Goal: Check status

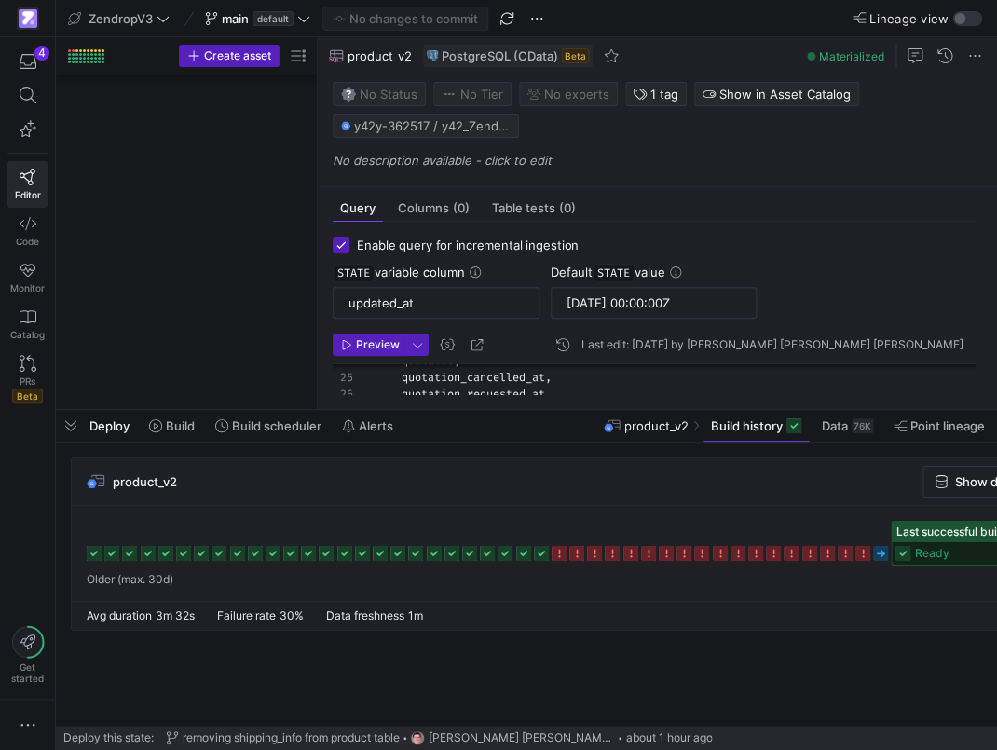
scroll to position [0, 209]
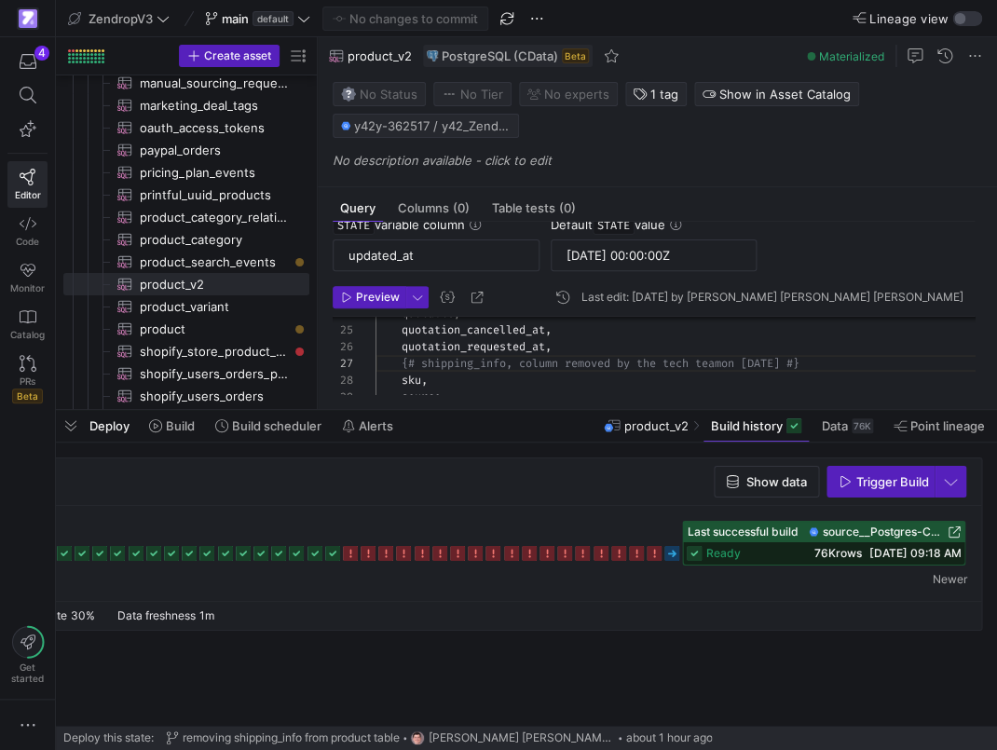
click at [676, 556] on icon at bounding box center [672, 553] width 15 height 15
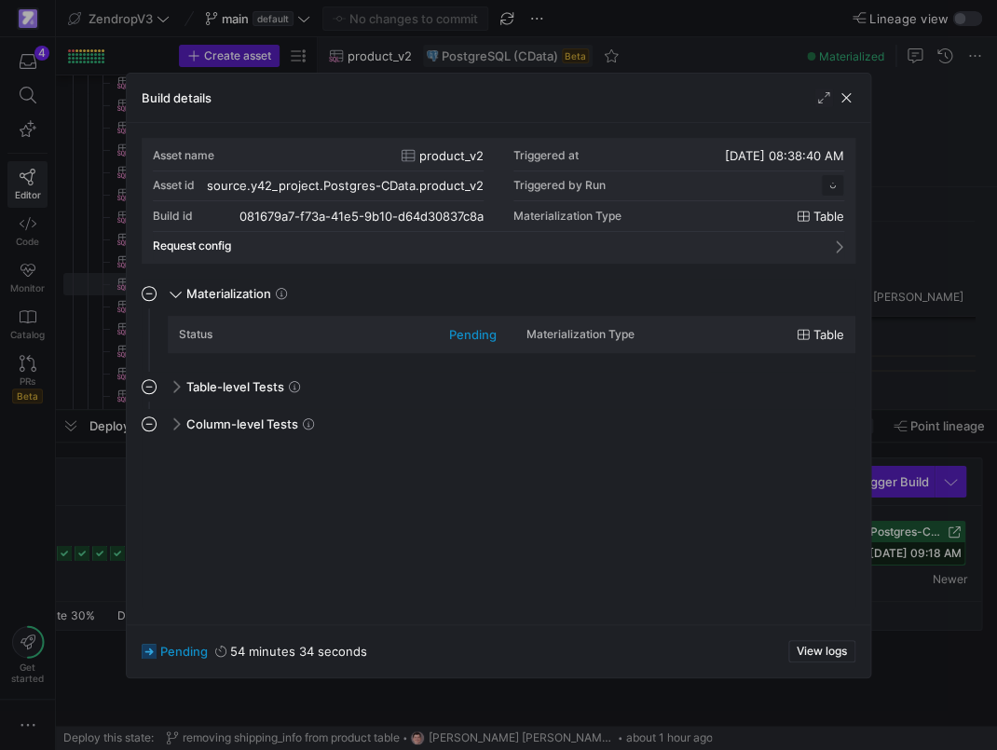
scroll to position [168, 0]
click at [903, 602] on div at bounding box center [498, 375] width 997 height 750
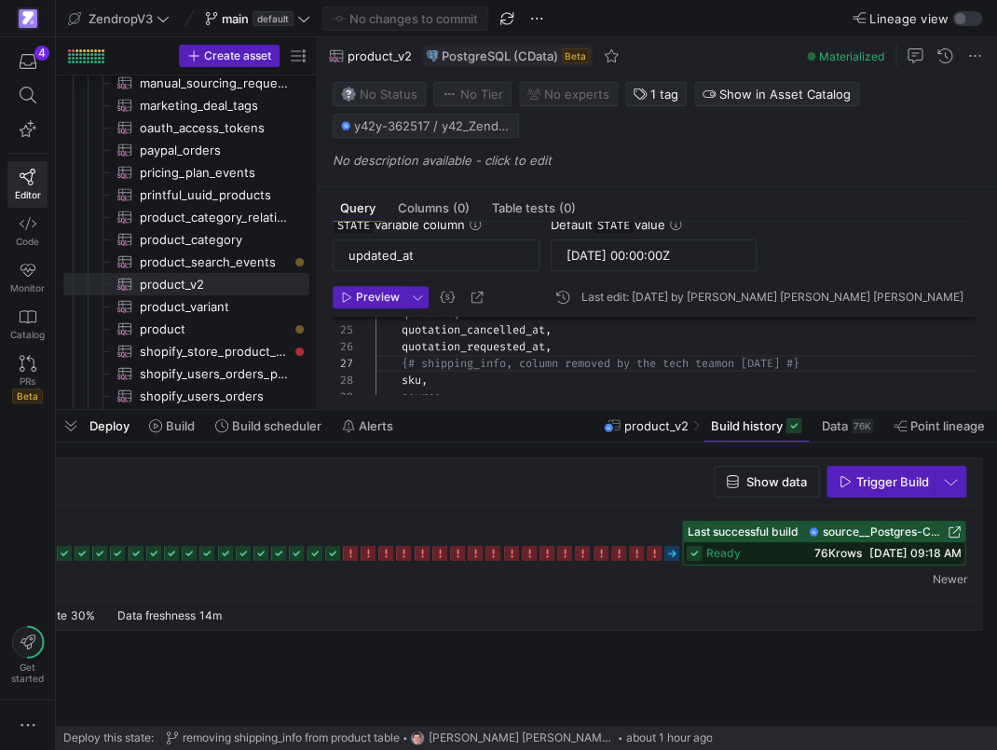
click at [918, 540] on div "Last successful build source__Postgres-CData__product_v2" at bounding box center [823, 532] width 281 height 21
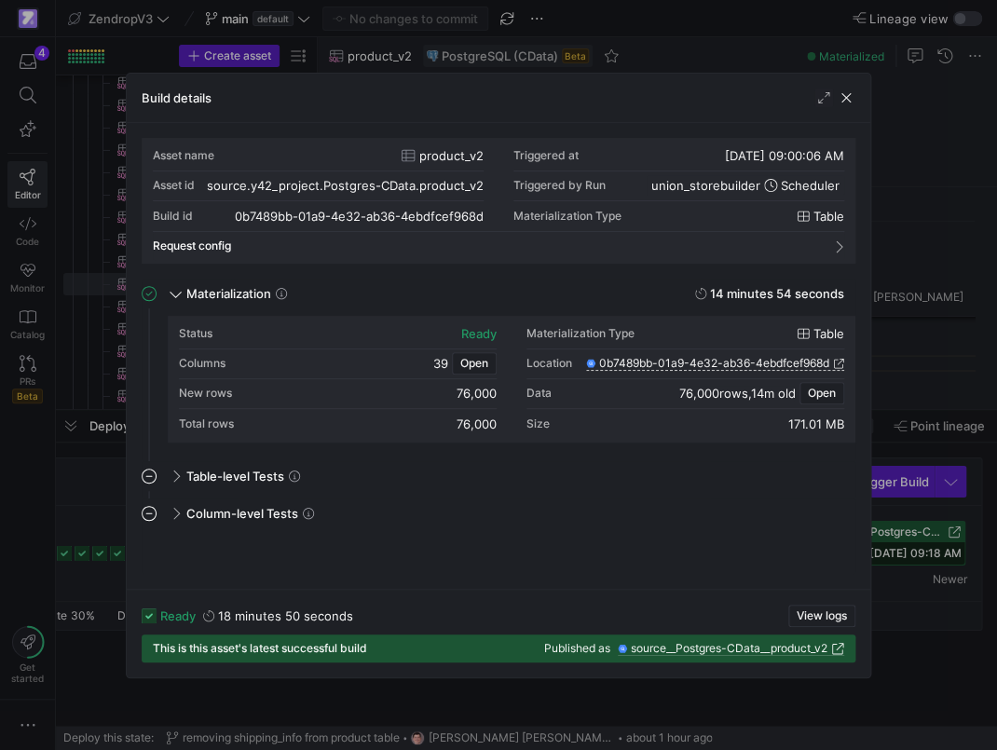
click at [816, 645] on span "source__Postgres-CData__product_v2" at bounding box center [729, 648] width 197 height 13
click at [712, 180] on span "union_storebuilder" at bounding box center [705, 185] width 109 height 15
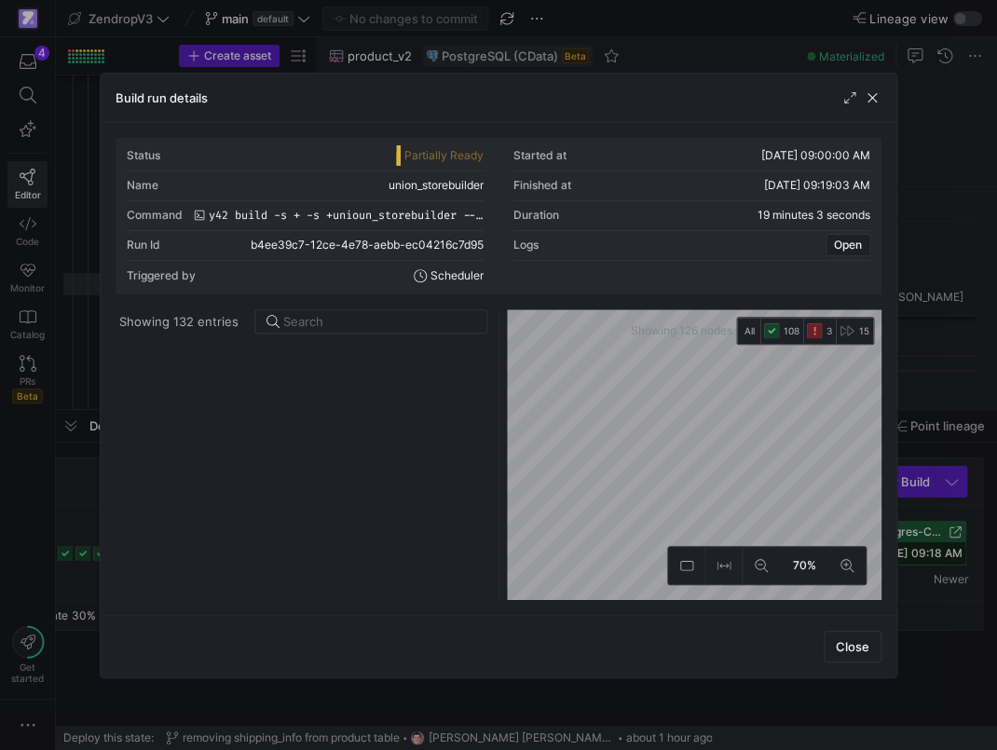
click at [872, 107] on div "Build run details" at bounding box center [499, 98] width 796 height 49
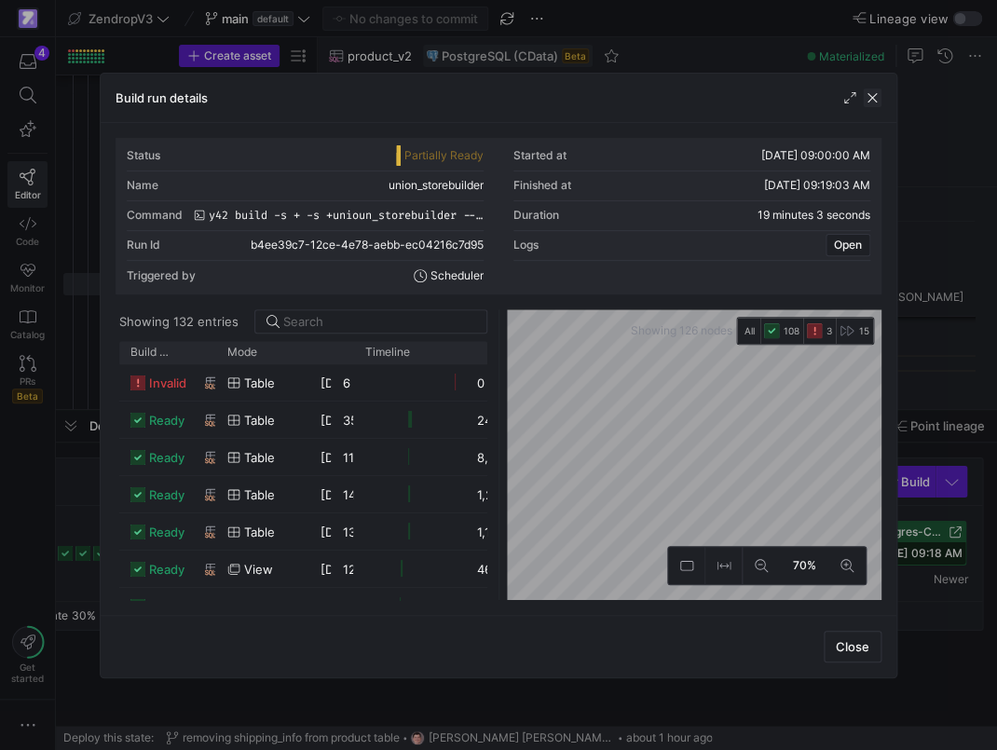
click at [873, 103] on span "button" at bounding box center [872, 98] width 19 height 19
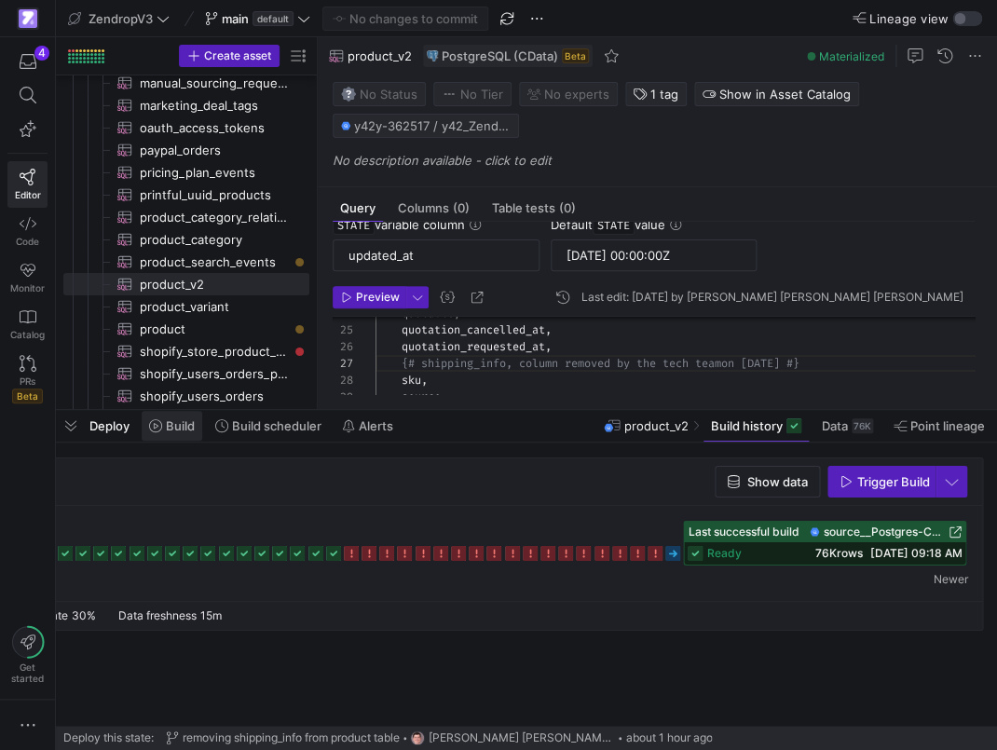
click at [194, 431] on span "Build" at bounding box center [180, 425] width 29 height 15
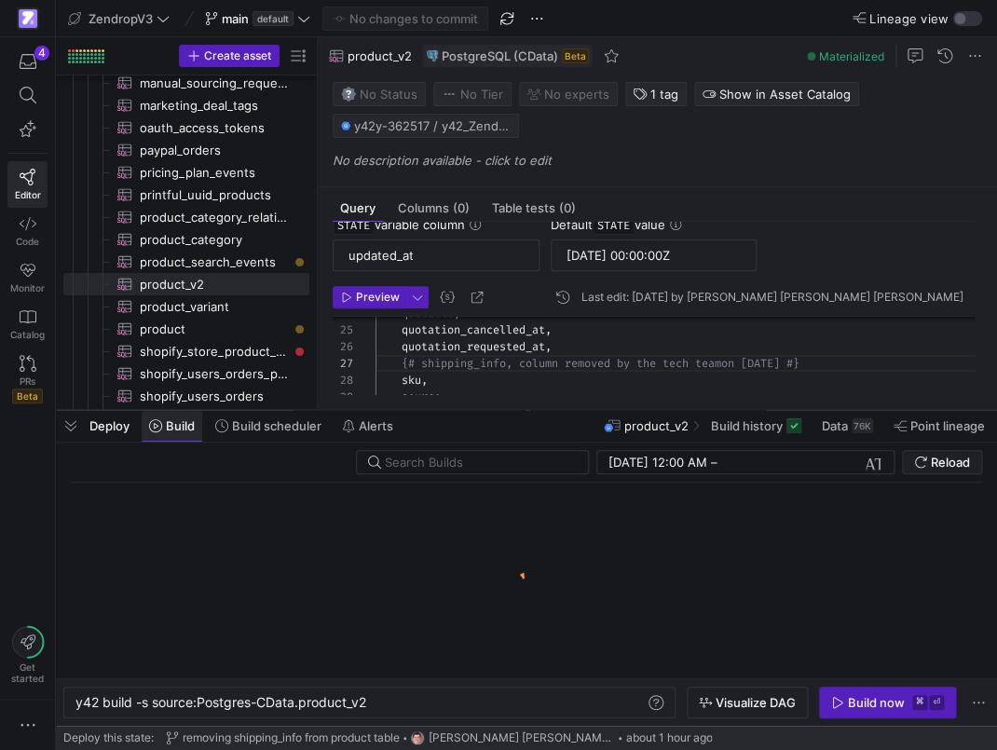
scroll to position [0, 293]
